Goal: Task Accomplishment & Management: Manage account settings

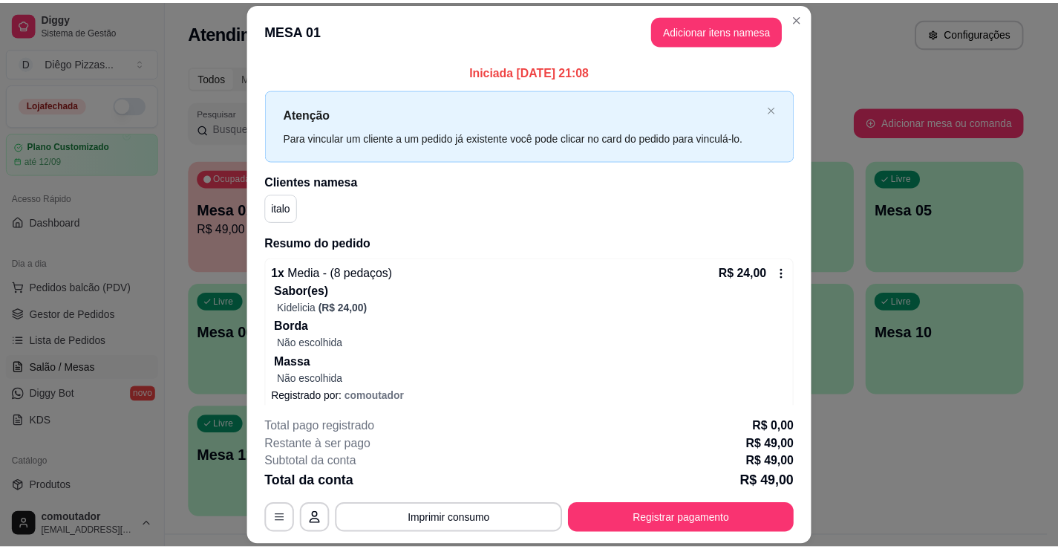
scroll to position [74, 0]
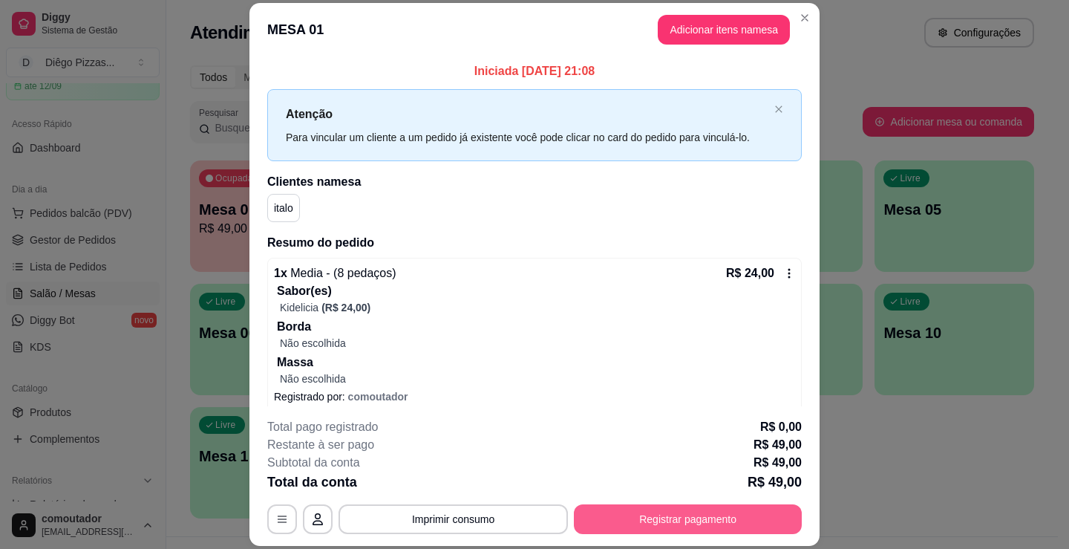
click at [713, 527] on button "Registrar pagamento" at bounding box center [688, 519] width 228 height 30
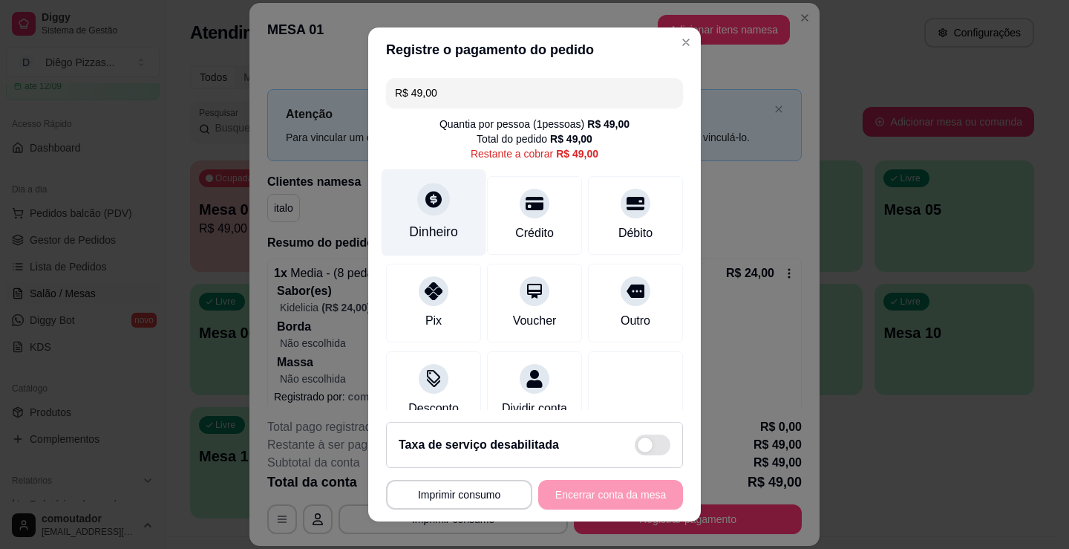
click at [436, 203] on div at bounding box center [433, 199] width 33 height 33
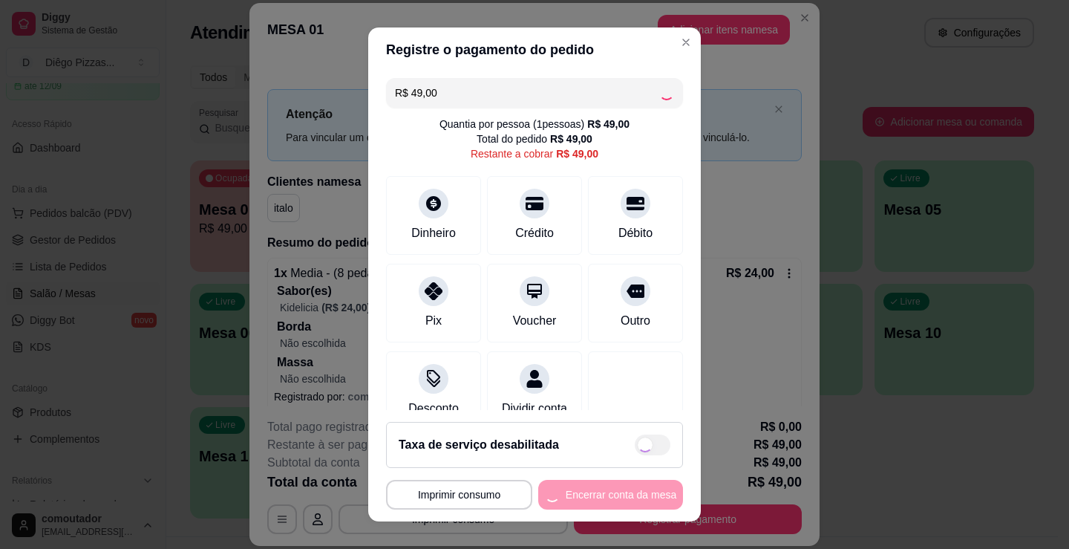
type input "R$ 0,00"
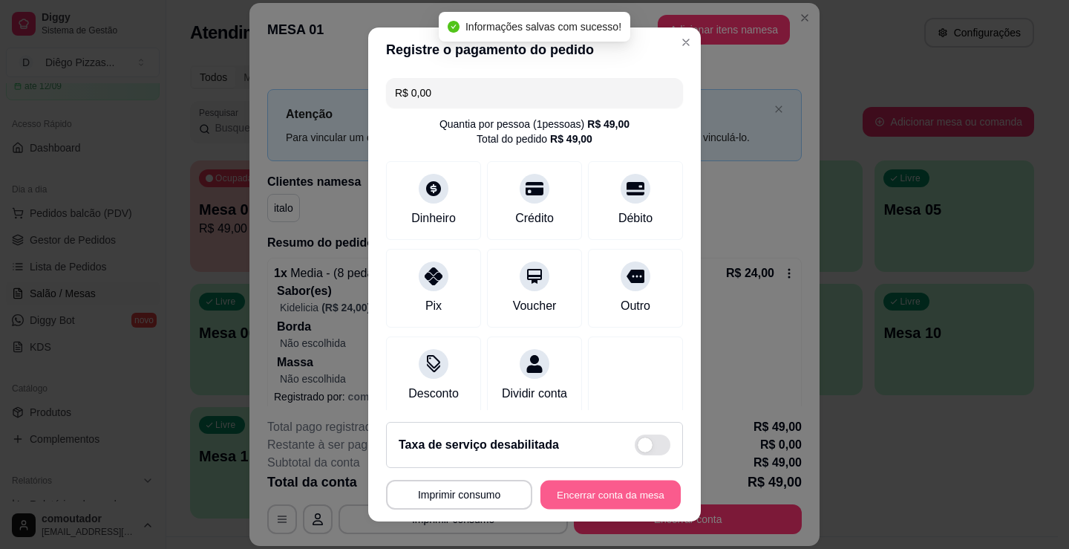
click at [601, 503] on button "Encerrar conta da mesa" at bounding box center [610, 494] width 140 height 29
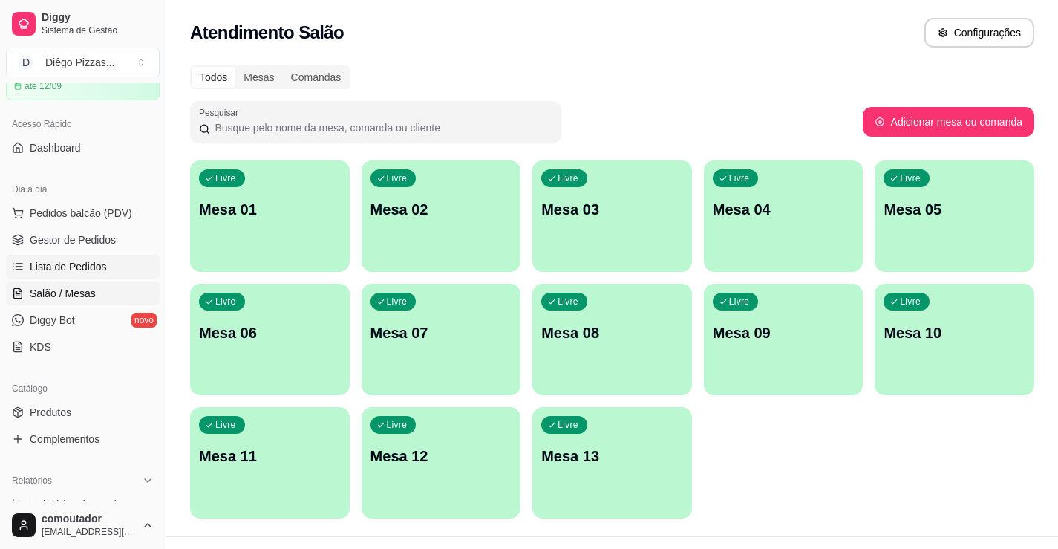
click at [56, 269] on span "Lista de Pedidos" at bounding box center [68, 266] width 77 height 15
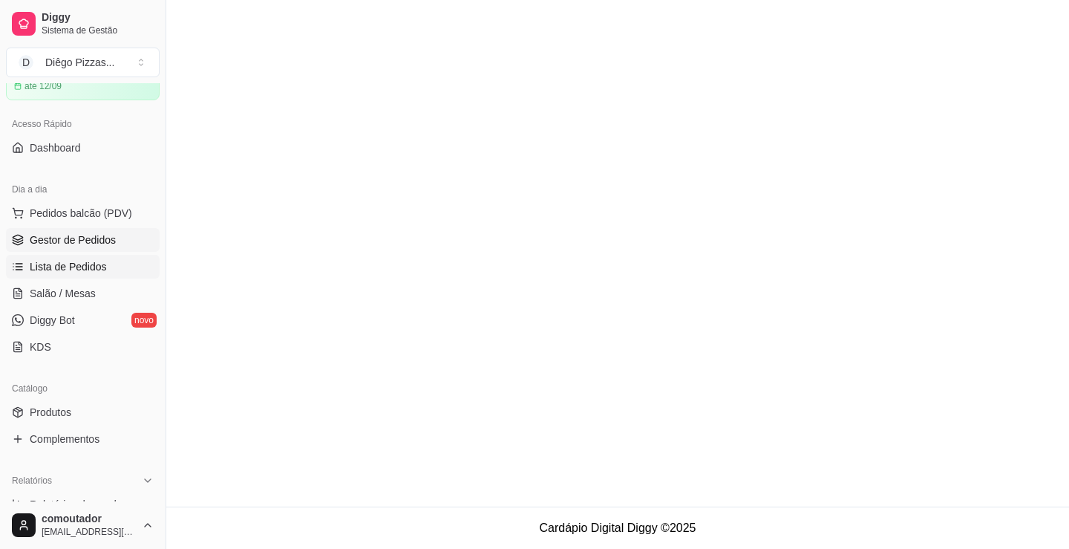
click at [67, 237] on span "Gestor de Pedidos" at bounding box center [73, 239] width 86 height 15
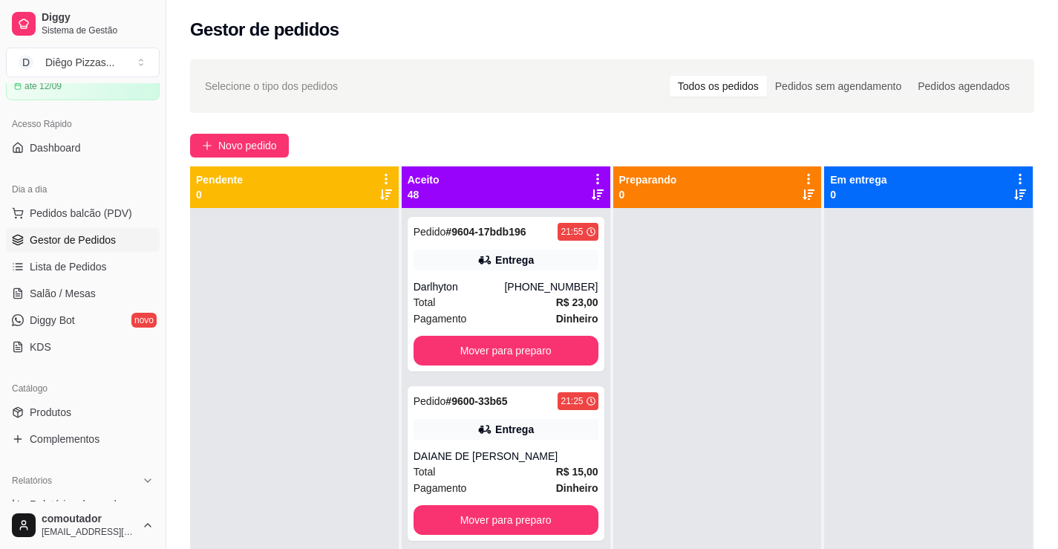
click at [591, 173] on icon at bounding box center [597, 178] width 13 height 13
click at [530, 218] on span "Com essa opção você tem a opção de mover todos os pedidos que estão em uma etap…" at bounding box center [501, 224] width 176 height 28
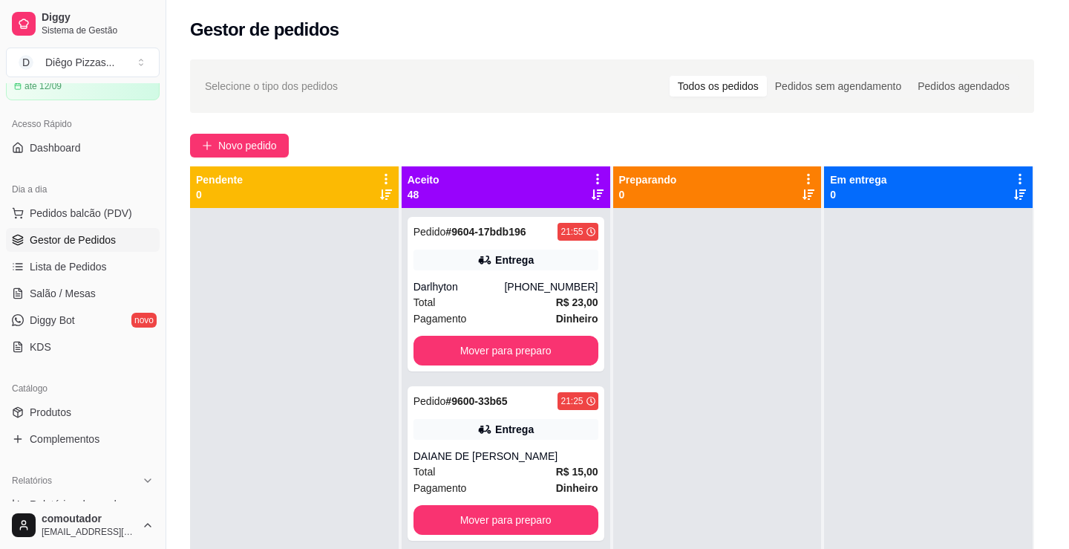
click at [497, 304] on span "Estou ciente de que esta ação será irreverssível e quero mover os pedidos." at bounding box center [545, 315] width 324 height 36
click at [371, 317] on input "Estou ciente de que esta ação será irreverssível e quero mover os pedidos." at bounding box center [367, 322] width 10 height 10
checkbox input "true"
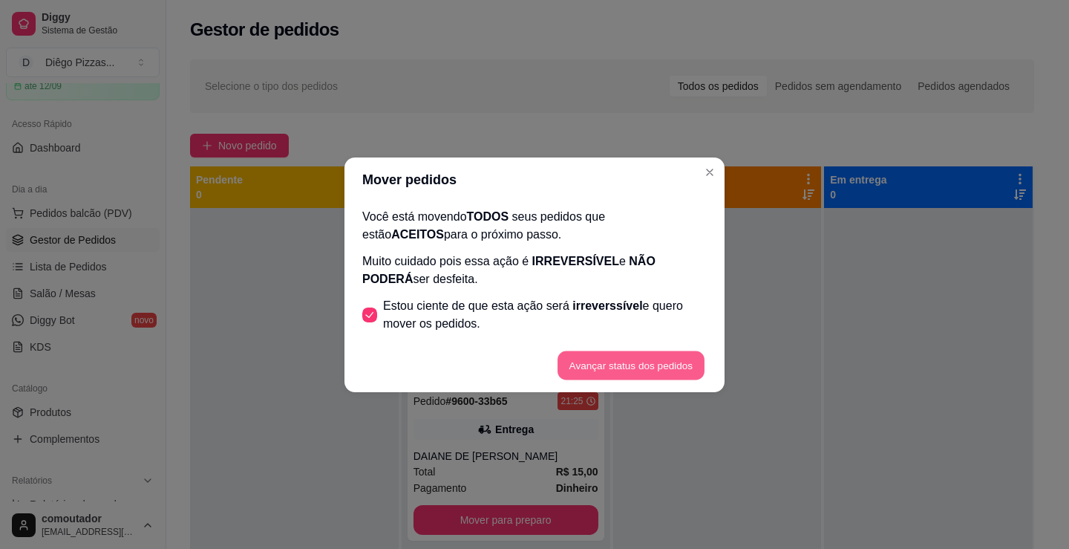
click at [641, 370] on button "Avançar status dos pedidos" at bounding box center [631, 364] width 147 height 29
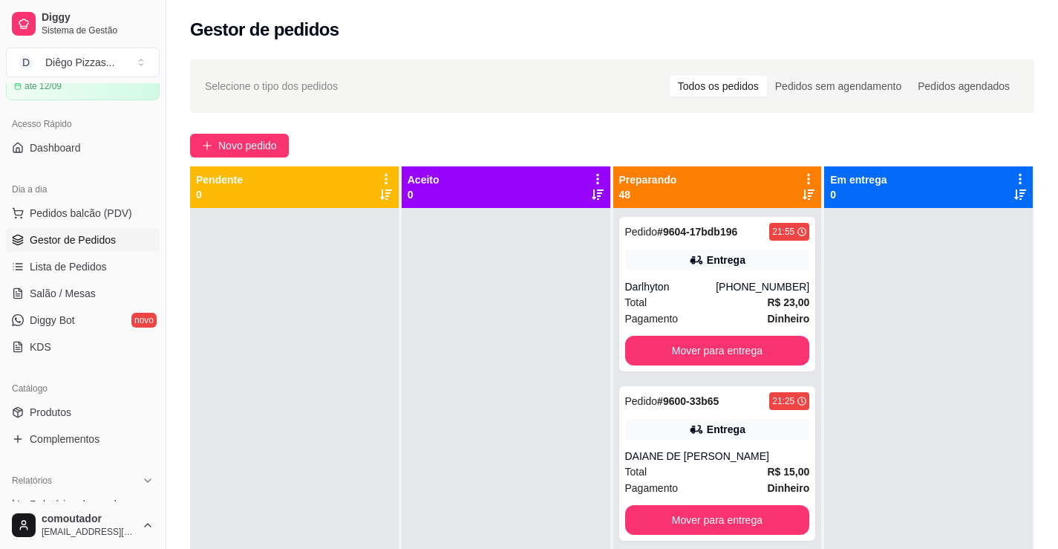
click at [802, 180] on icon at bounding box center [808, 178] width 13 height 13
click at [742, 218] on span "Com essa opção você tem a opção de mover todos os pedidos que estão em uma etap…" at bounding box center [709, 224] width 176 height 28
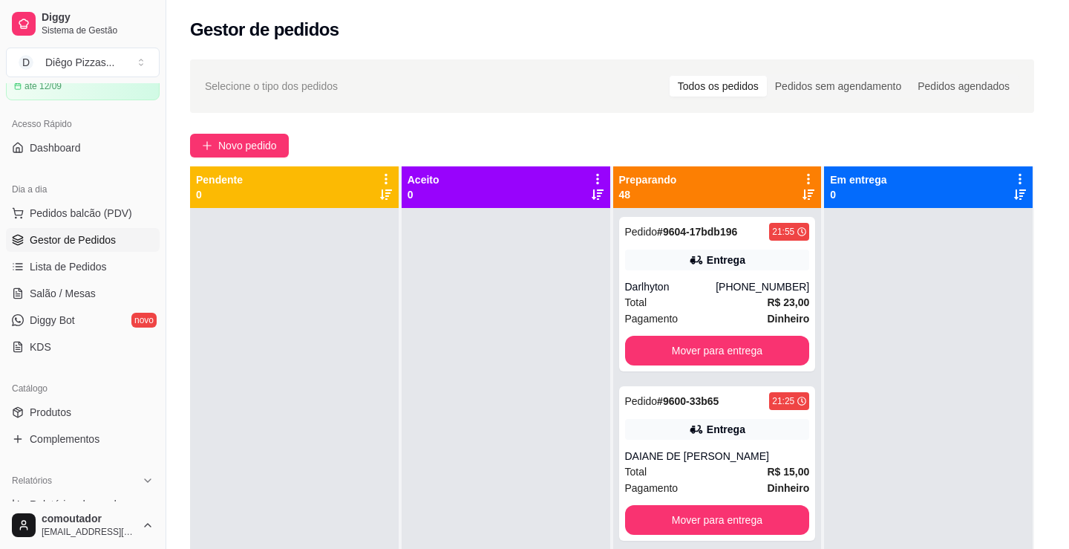
click at [585, 310] on span "irreverssível" at bounding box center [607, 305] width 70 height 13
click at [371, 317] on input "Estou ciente de que esta ação será irreverssível e quero mover os pedidos." at bounding box center [367, 322] width 10 height 10
checkbox input "true"
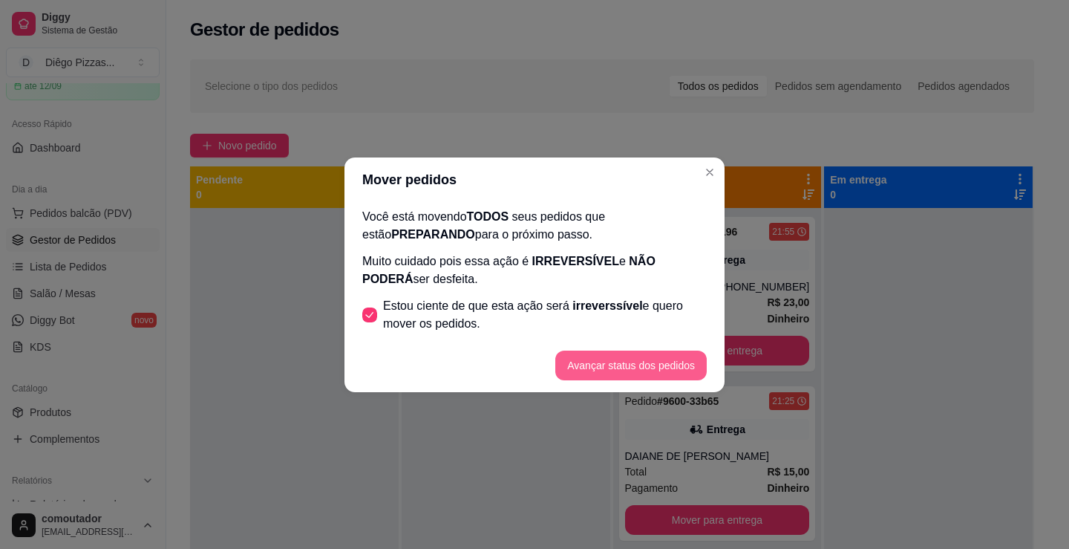
click at [649, 370] on button "Avançar status dos pedidos" at bounding box center [630, 365] width 151 height 30
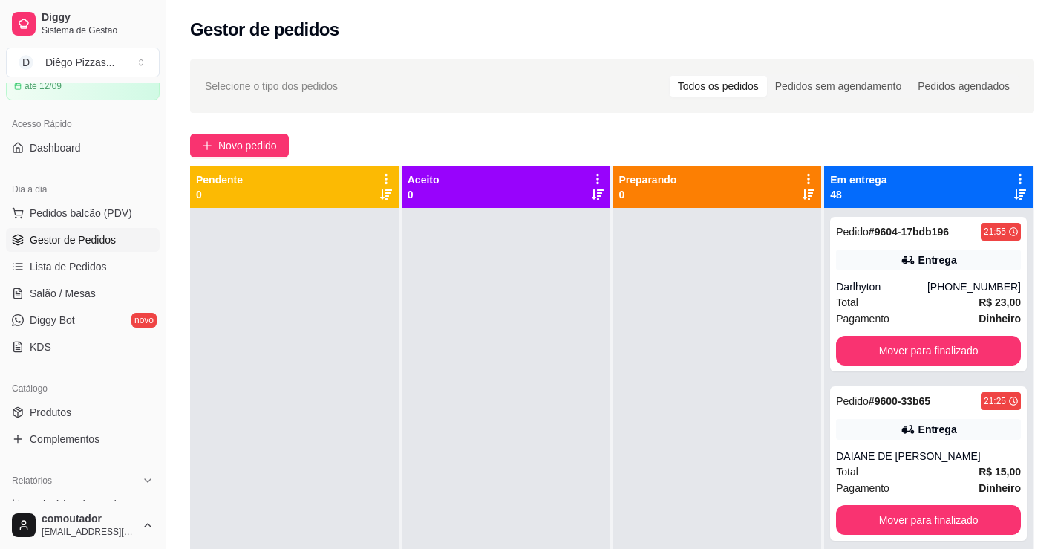
click at [1013, 175] on icon at bounding box center [1019, 178] width 13 height 13
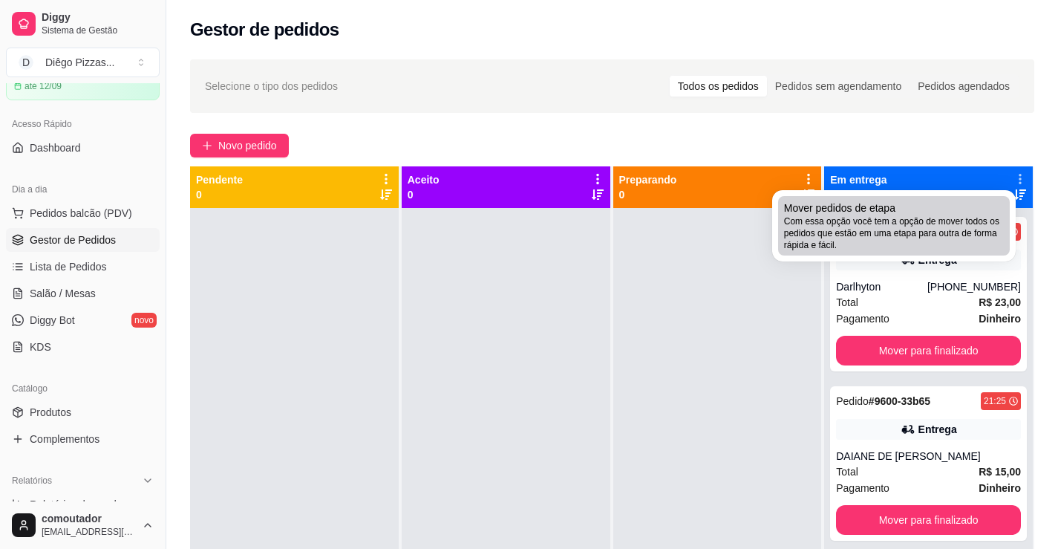
click at [919, 207] on div "Mover pedidos de etapa Com essa opção você tem a opção de mover todos os pedido…" at bounding box center [894, 225] width 220 height 50
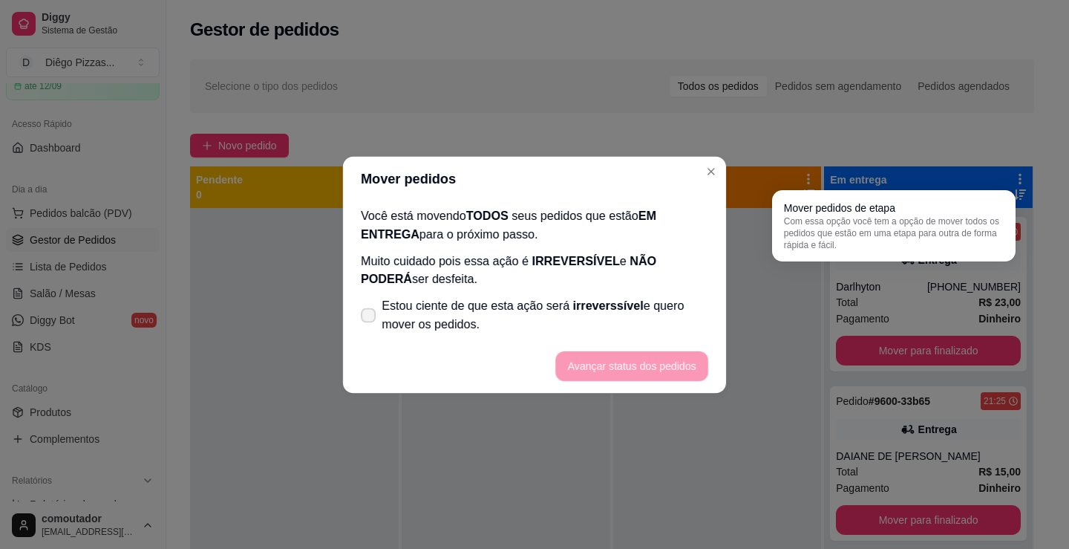
click at [642, 304] on span "Estou ciente de que esta ação será irreverssível e quero mover os pedidos." at bounding box center [545, 315] width 327 height 36
click at [370, 317] on input "Estou ciente de que esta ação será irreverssível e quero mover os pedidos." at bounding box center [365, 322] width 10 height 10
checkbox input "true"
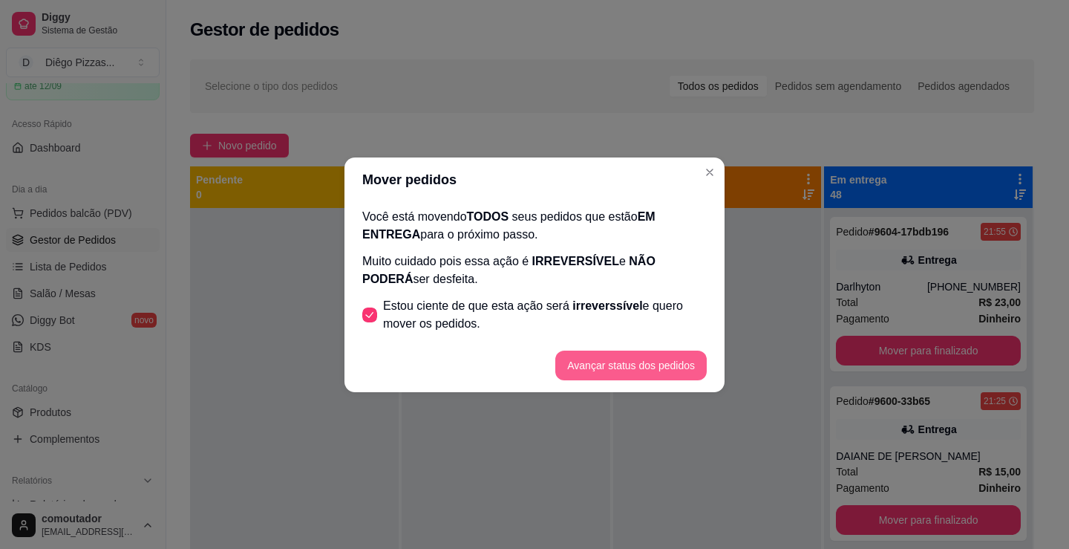
click at [674, 380] on footer "Avançar status dos pedidos" at bounding box center [534, 365] width 380 height 53
click at [667, 376] on button "Avançar status dos pedidos" at bounding box center [630, 365] width 151 height 30
